Goal: Task Accomplishment & Management: Complete application form

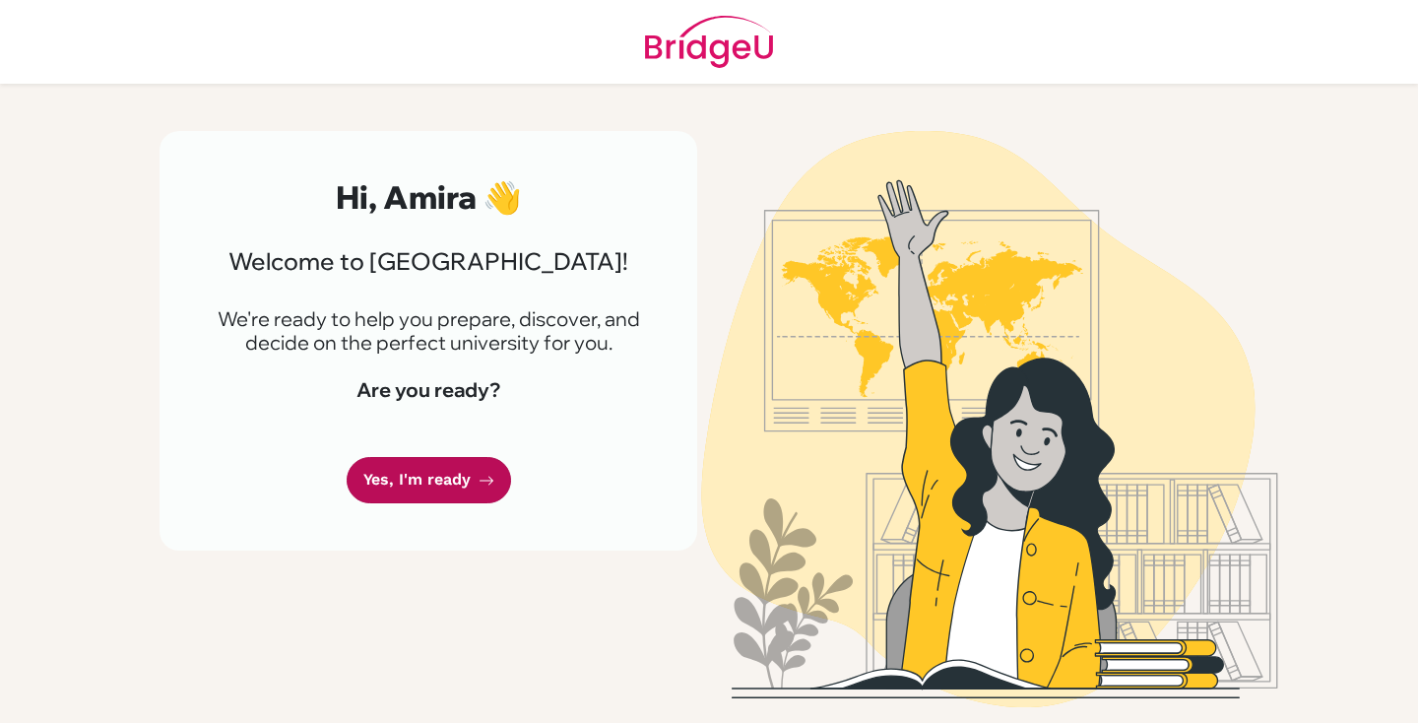
click at [453, 480] on link "Yes, I'm ready" at bounding box center [429, 480] width 164 height 46
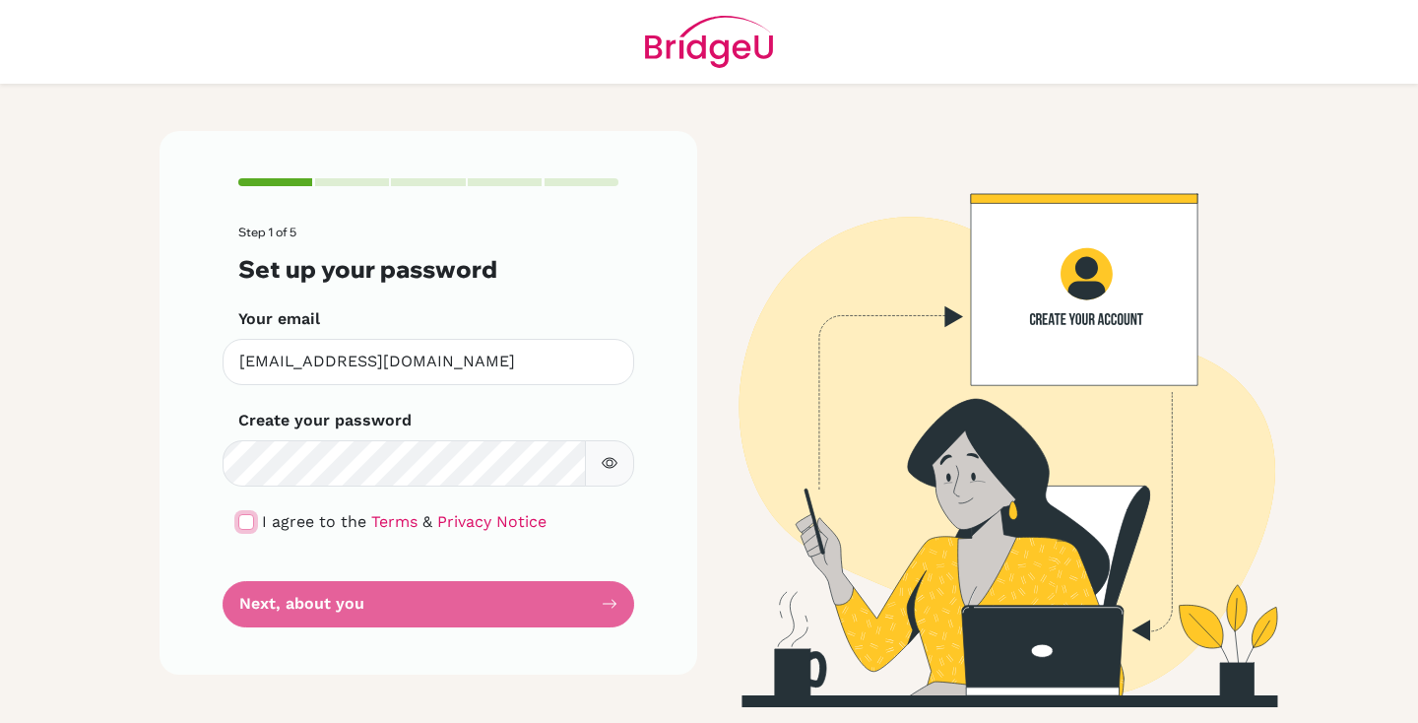
click at [249, 528] on input "checkbox" at bounding box center [246, 522] width 16 height 16
checkbox input "true"
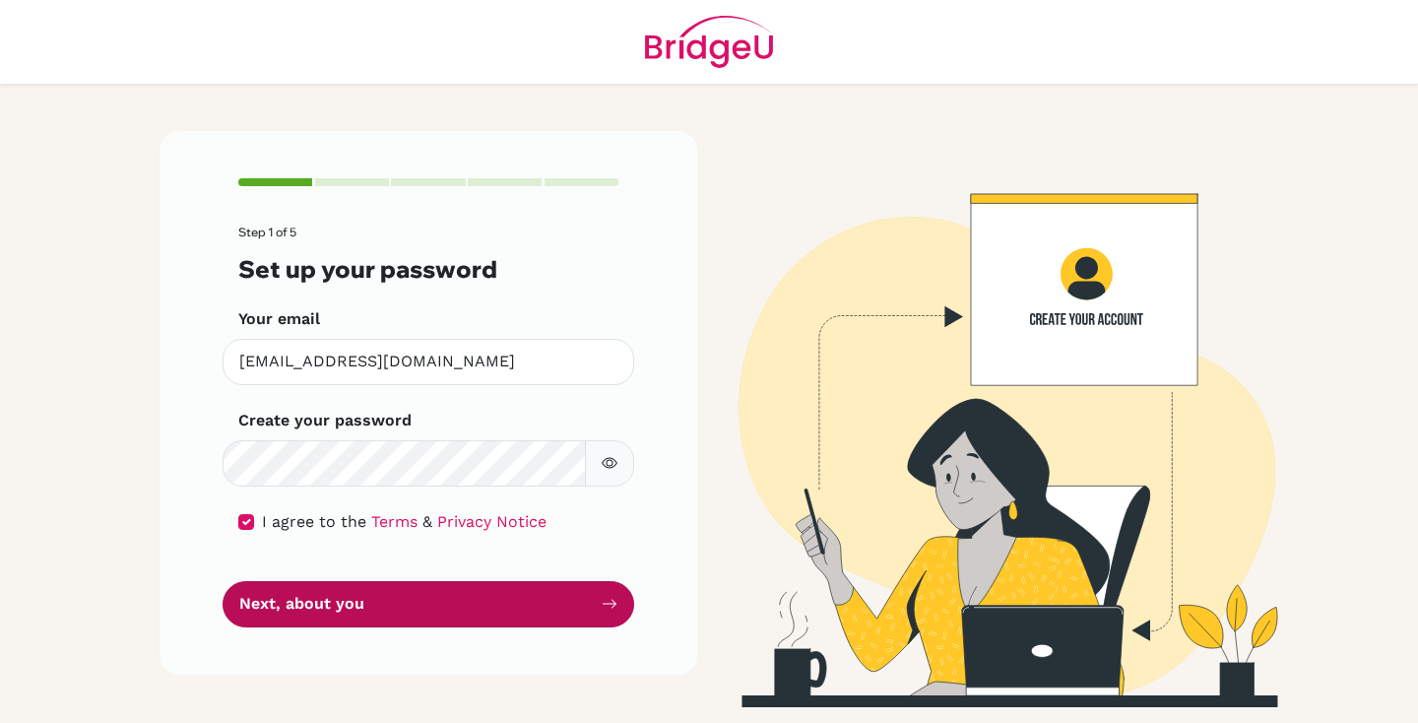
click at [351, 607] on button "Next, about you" at bounding box center [429, 604] width 412 height 46
